Goal: Obtain resource: Obtain resource

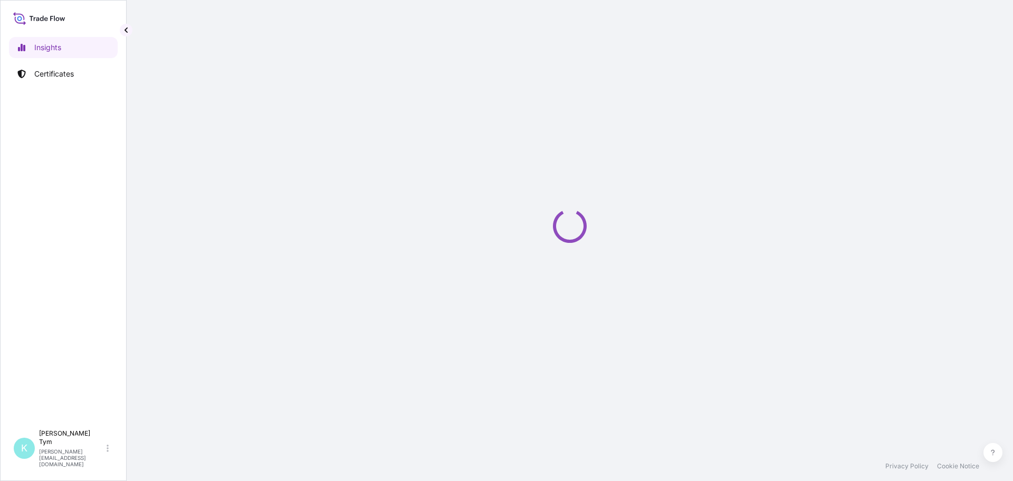
select select "2025"
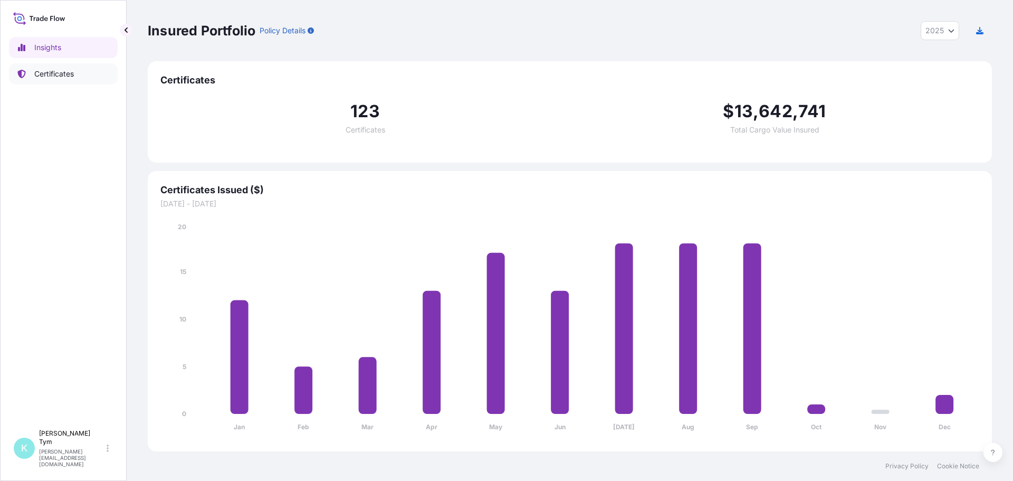
click at [43, 77] on p "Certificates" at bounding box center [54, 74] width 40 height 11
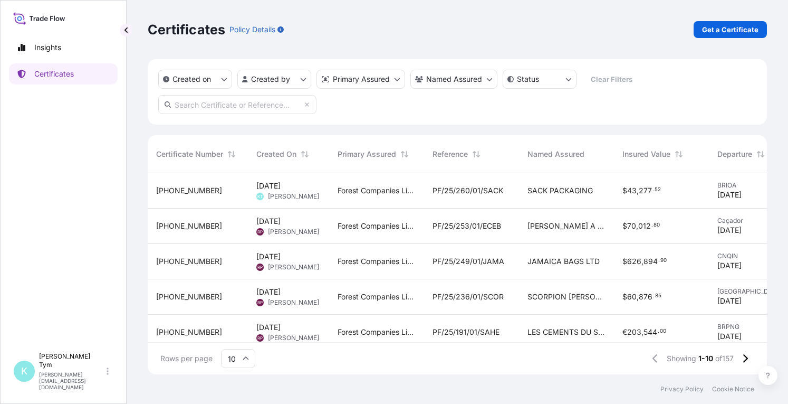
scroll to position [199, 611]
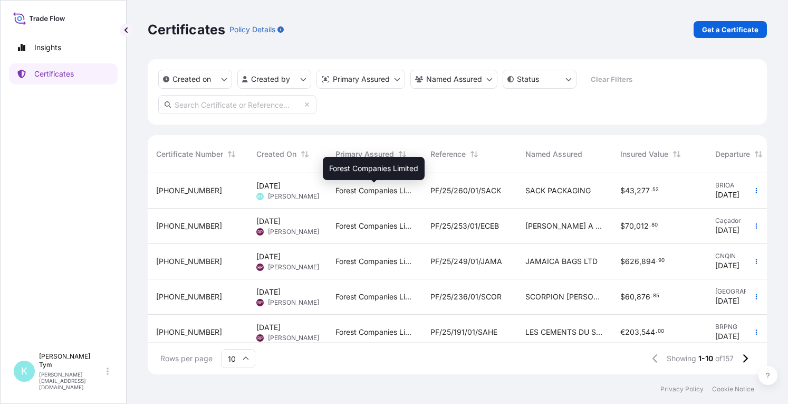
click at [375, 186] on span "Forest Companies Limited" at bounding box center [375, 190] width 78 height 11
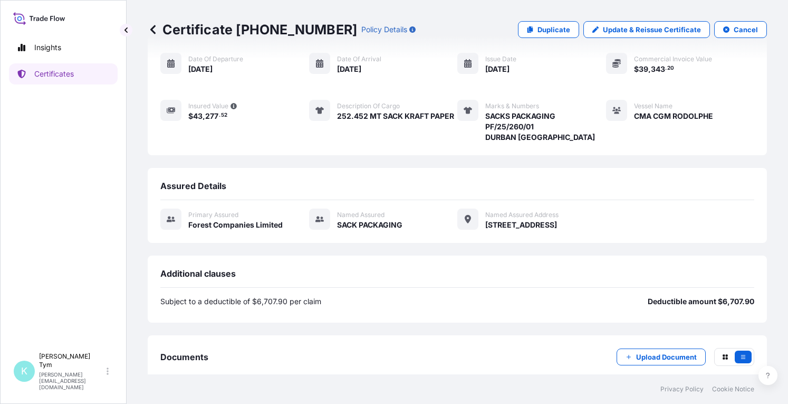
scroll to position [162, 0]
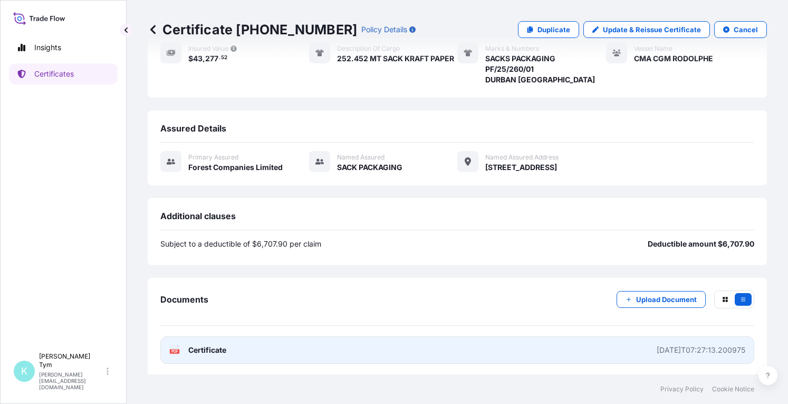
click at [199, 345] on span "Certificate" at bounding box center [207, 350] width 38 height 11
